Goal: Task Accomplishment & Management: Complete application form

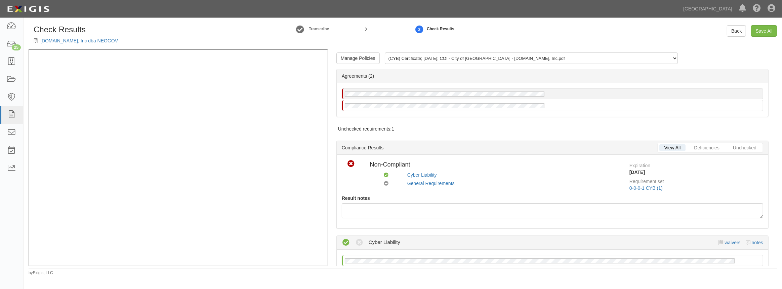
scroll to position [30, 0]
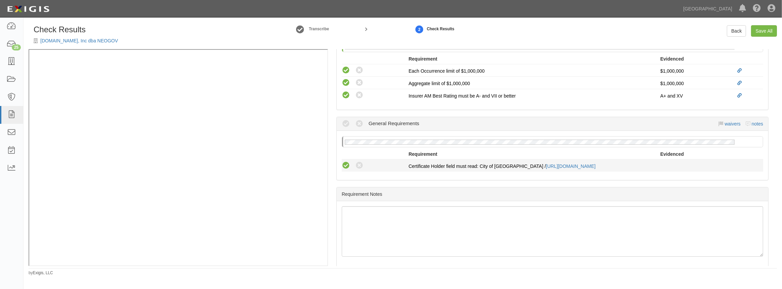
click at [346, 161] on icon at bounding box center [346, 165] width 8 height 8
radio input "true"
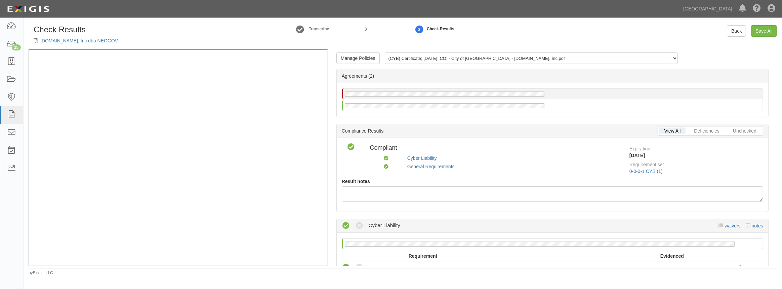
scroll to position [0, 0]
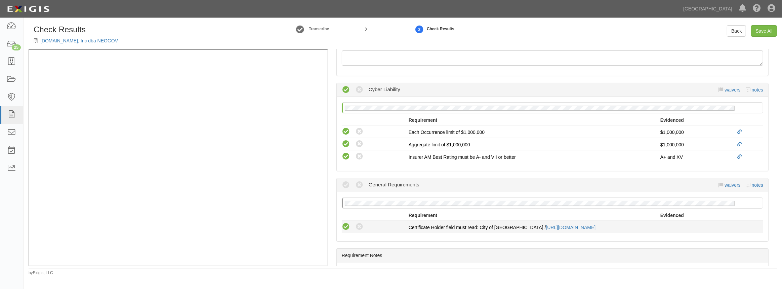
click at [348, 223] on icon at bounding box center [346, 227] width 8 height 8
radio input "true"
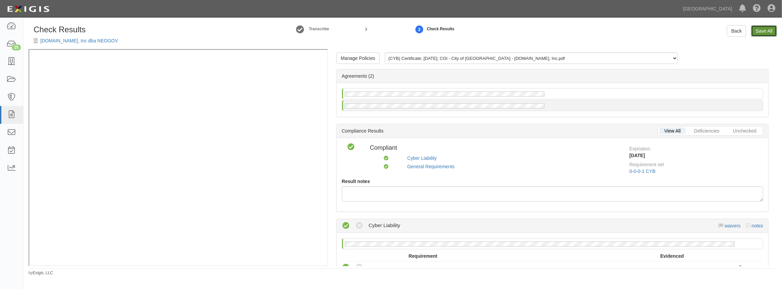
click at [762, 26] on link "Save All" at bounding box center [764, 30] width 26 height 11
radio input "false"
radio input "true"
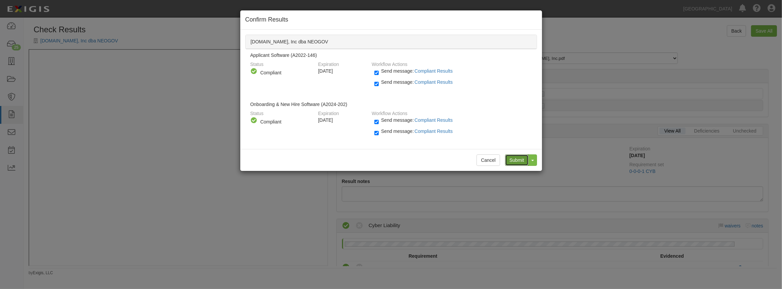
click at [517, 159] on input "Submit" at bounding box center [517, 159] width 24 height 11
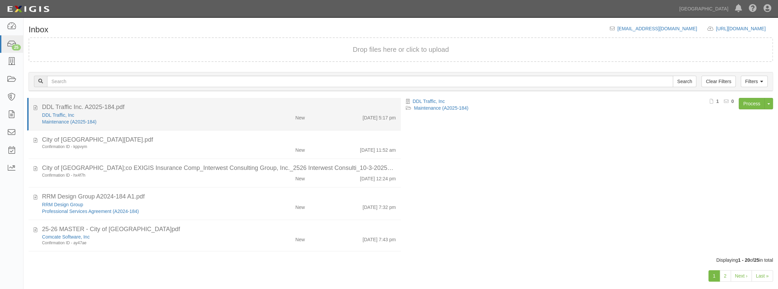
click at [239, 111] on div "DDL Traffic Inc. A2025-184.pdf" at bounding box center [219, 107] width 354 height 9
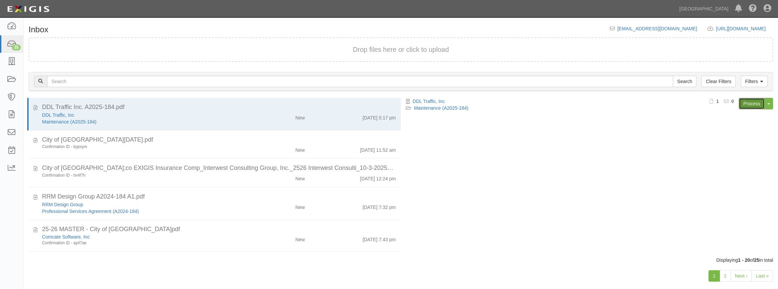
click at [750, 102] on link "Process" at bounding box center [752, 103] width 26 height 11
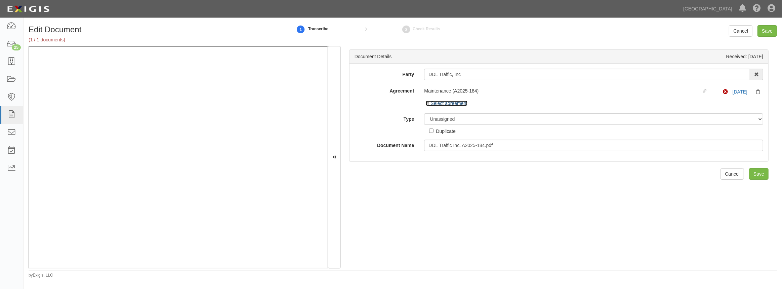
click at [458, 104] on link "Select agreement" at bounding box center [447, 103] width 42 height 5
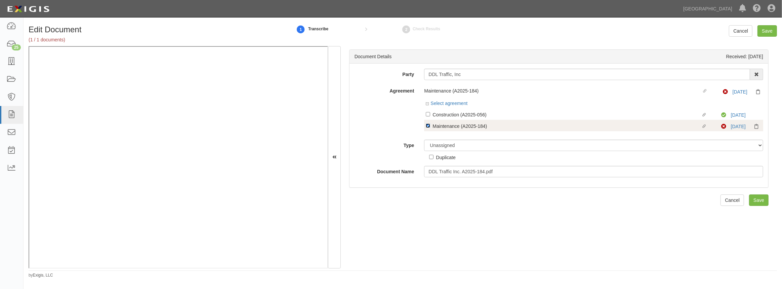
click at [427, 126] on input "Linked agreement Maintenance (A2025-184) Linked agreement" at bounding box center [428, 125] width 4 height 4
checkbox input "false"
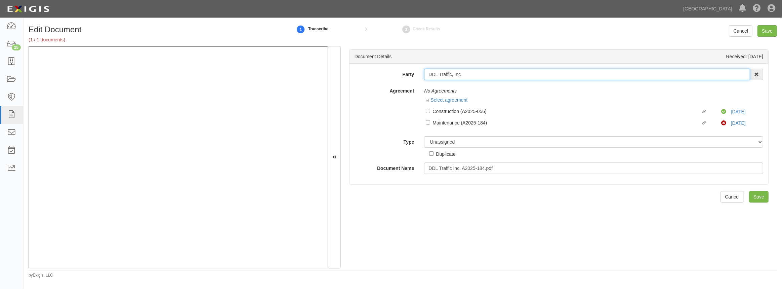
drag, startPoint x: 451, startPoint y: 73, endPoint x: 403, endPoint y: 72, distance: 47.4
click at [403, 72] on div "Party DDL Traffic, Inc 4LEAF, Inc. Abba Termite & Pest Control Abound Food Care…" at bounding box center [559, 74] width 419 height 11
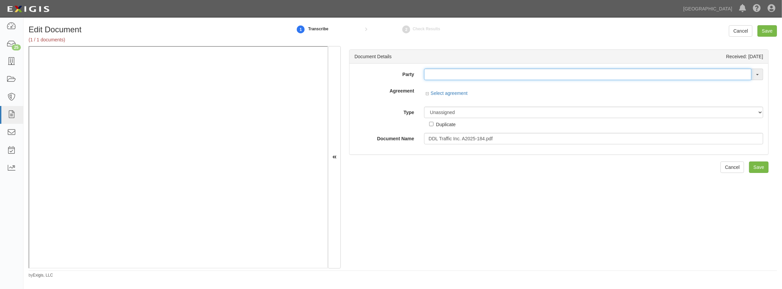
click at [461, 76] on input "text" at bounding box center [587, 74] width 327 height 11
paste input "DDL Traffic"
type input "DDL Traffic"
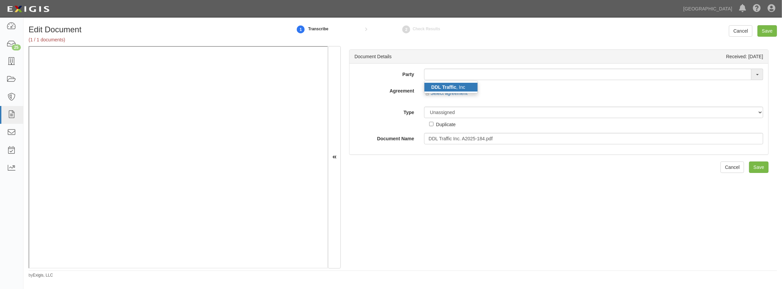
click at [457, 84] on link "DDL Traffic , Inc" at bounding box center [451, 87] width 53 height 9
type input "DDL Traffic, Inc"
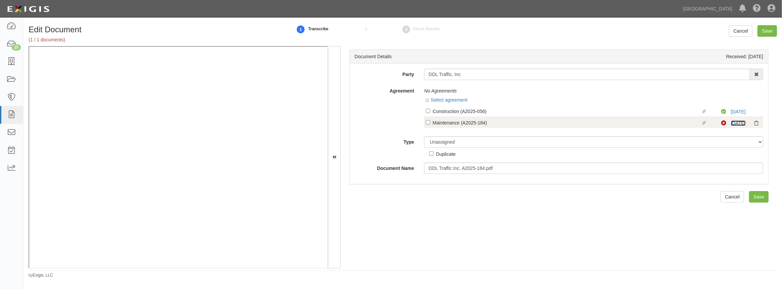
click at [733, 122] on link "1/8/26" at bounding box center [738, 122] width 15 height 5
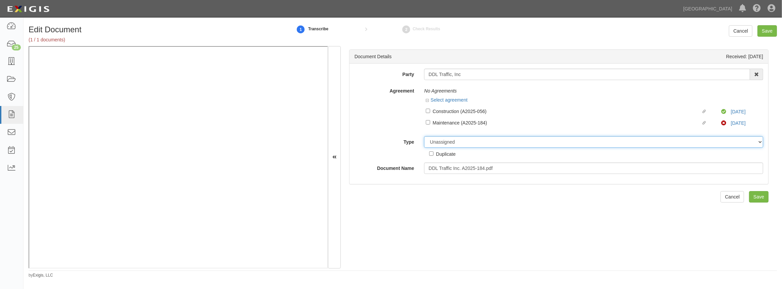
click at [450, 144] on select "Unassigned Binder Cancellation Notice Certificate Contract Endorsement Insuranc…" at bounding box center [593, 141] width 339 height 11
select select "OtherDetail"
click at [424, 136] on select "Unassigned Binder Cancellation Notice Certificate Contract Endorsement Insuranc…" at bounding box center [593, 141] width 339 height 11
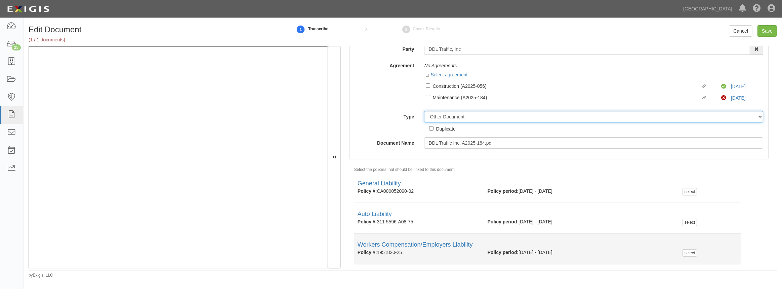
scroll to position [44, 0]
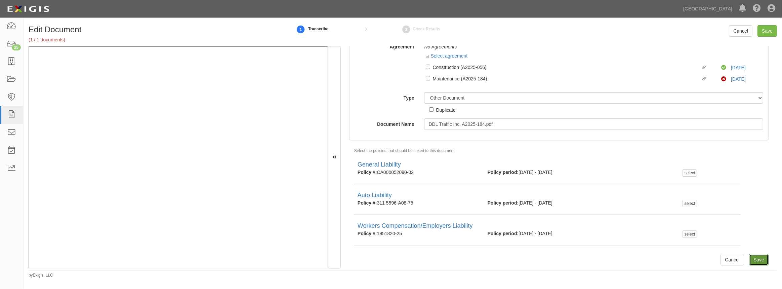
click at [749, 260] on input "Save" at bounding box center [758, 259] width 19 height 11
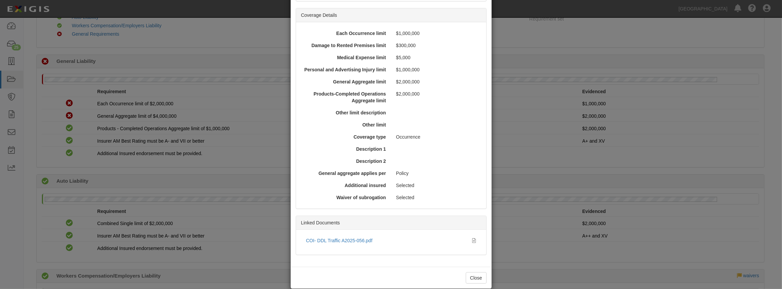
scroll to position [178, 0]
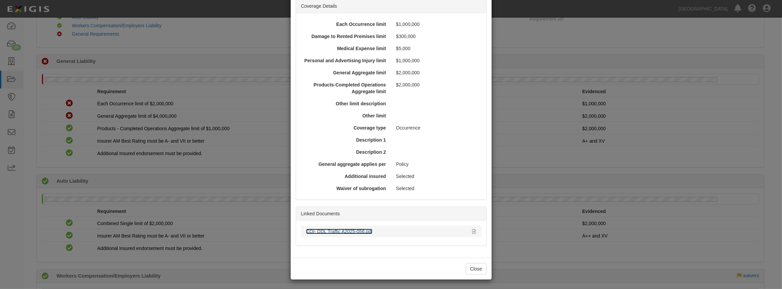
click at [349, 230] on link "COI- DDL Traffic A2025-056.pdf" at bounding box center [339, 231] width 67 height 5
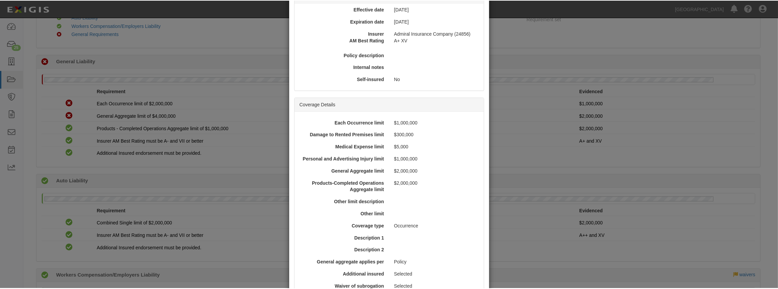
scroll to position [0, 0]
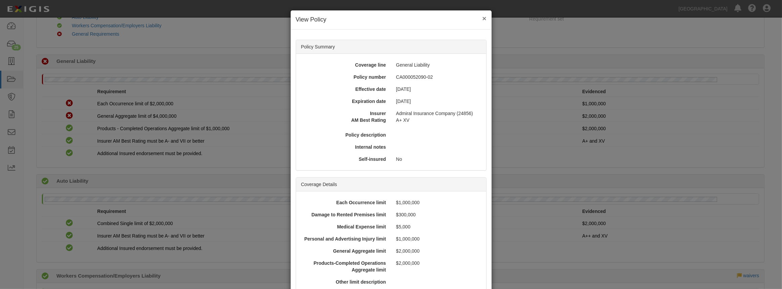
click at [483, 17] on button "×" at bounding box center [484, 18] width 4 height 7
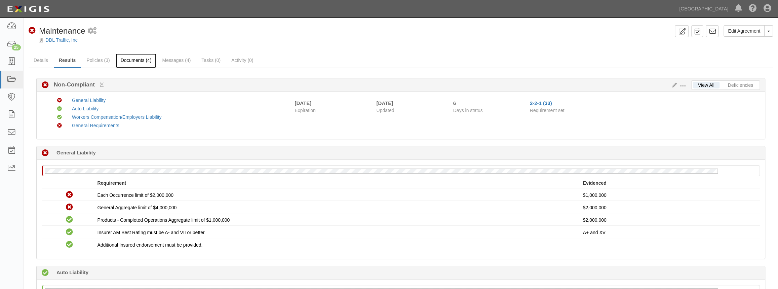
click at [133, 61] on link "Documents (4)" at bounding box center [136, 60] width 41 height 14
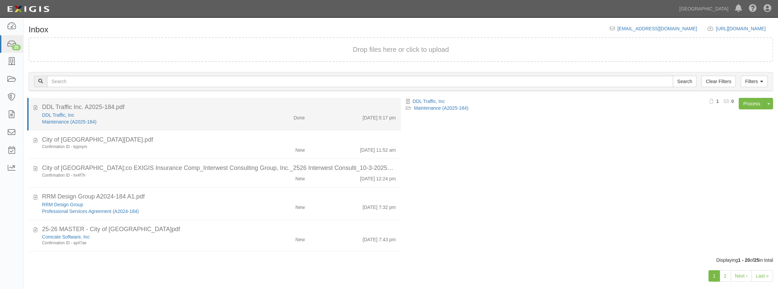
click at [133, 114] on div "DDL Traffic, Inc" at bounding box center [143, 115] width 202 height 7
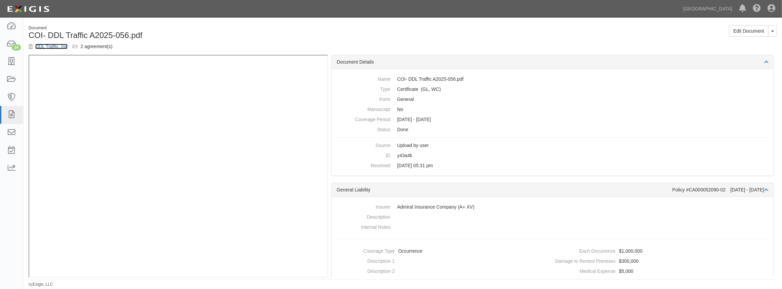
click at [55, 47] on link "DDL Traffic, Inc" at bounding box center [51, 46] width 32 height 5
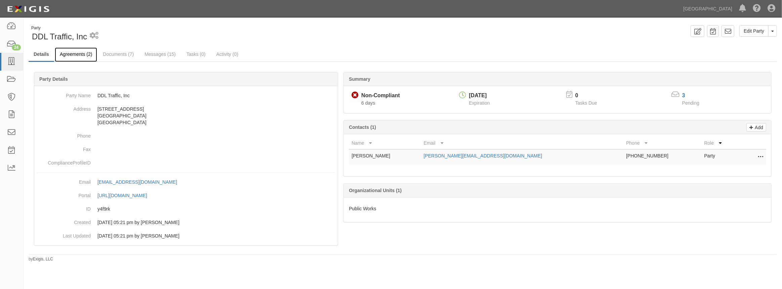
click at [85, 56] on link "Agreements (2)" at bounding box center [76, 54] width 42 height 14
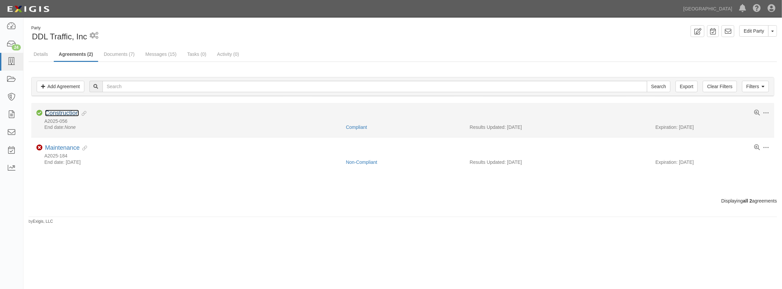
click at [70, 114] on link "Construction" at bounding box center [62, 113] width 34 height 7
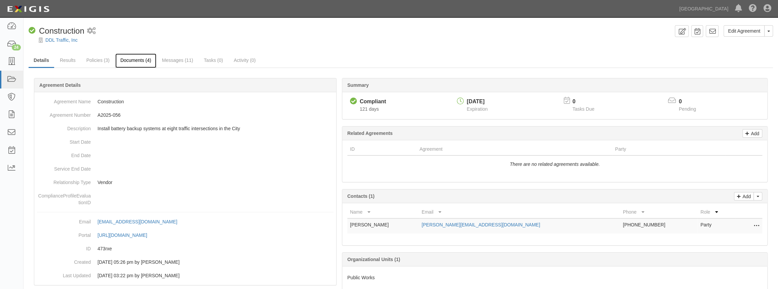
click at [141, 58] on link "Documents (4)" at bounding box center [135, 60] width 41 height 14
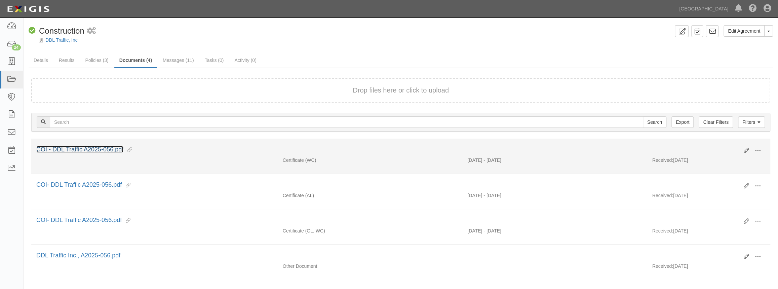
click at [108, 147] on link "COI - DDL Traffic A2025-056.pdf" at bounding box center [79, 149] width 87 height 7
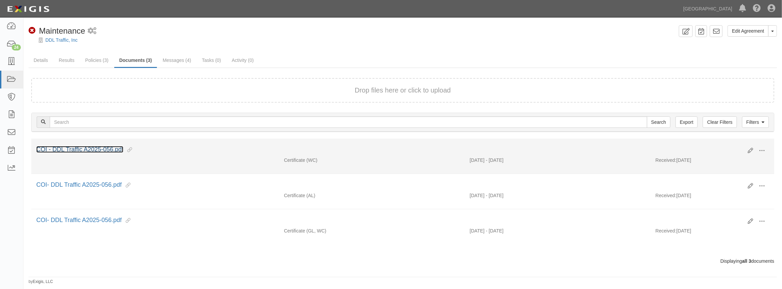
click at [77, 148] on link "COI - DDL Traffic A2025-056.pdf" at bounding box center [79, 149] width 87 height 7
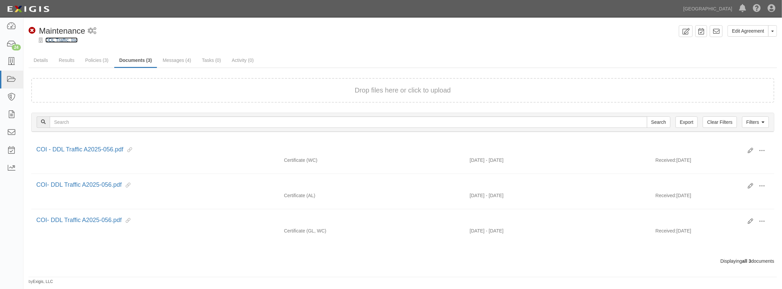
click at [59, 39] on link "DDL Traffic, Inc" at bounding box center [61, 39] width 32 height 5
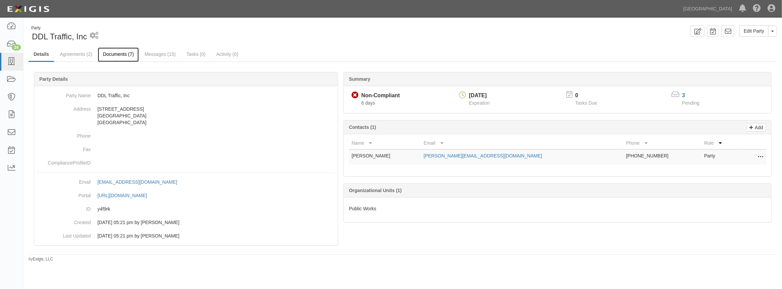
click at [128, 58] on link "Documents (7)" at bounding box center [118, 54] width 41 height 14
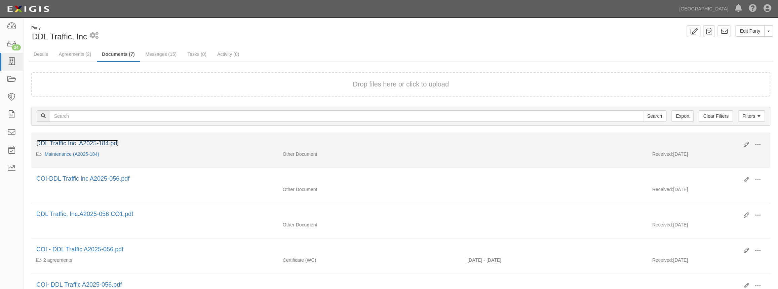
click at [102, 145] on link "DDL Traffic Inc. A2025-184.pdf" at bounding box center [77, 143] width 82 height 7
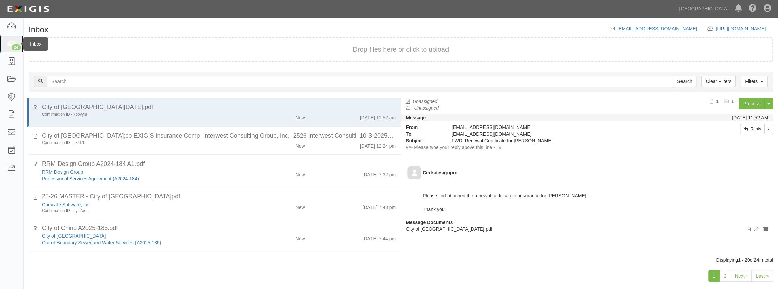
click at [8, 47] on icon at bounding box center [11, 44] width 9 height 8
click at [768, 13] on link at bounding box center [767, 8] width 14 height 17
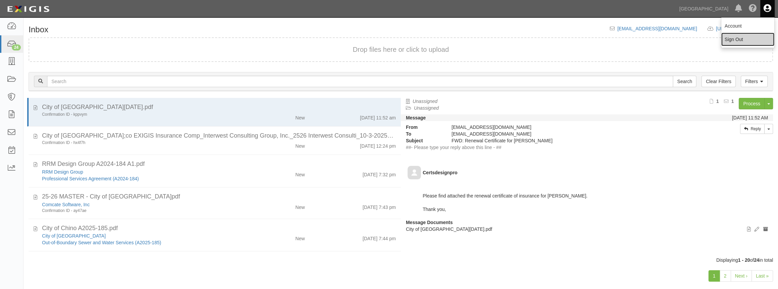
click at [739, 43] on link "Sign Out" at bounding box center [747, 39] width 53 height 13
